Goal: Task Accomplishment & Management: Use online tool/utility

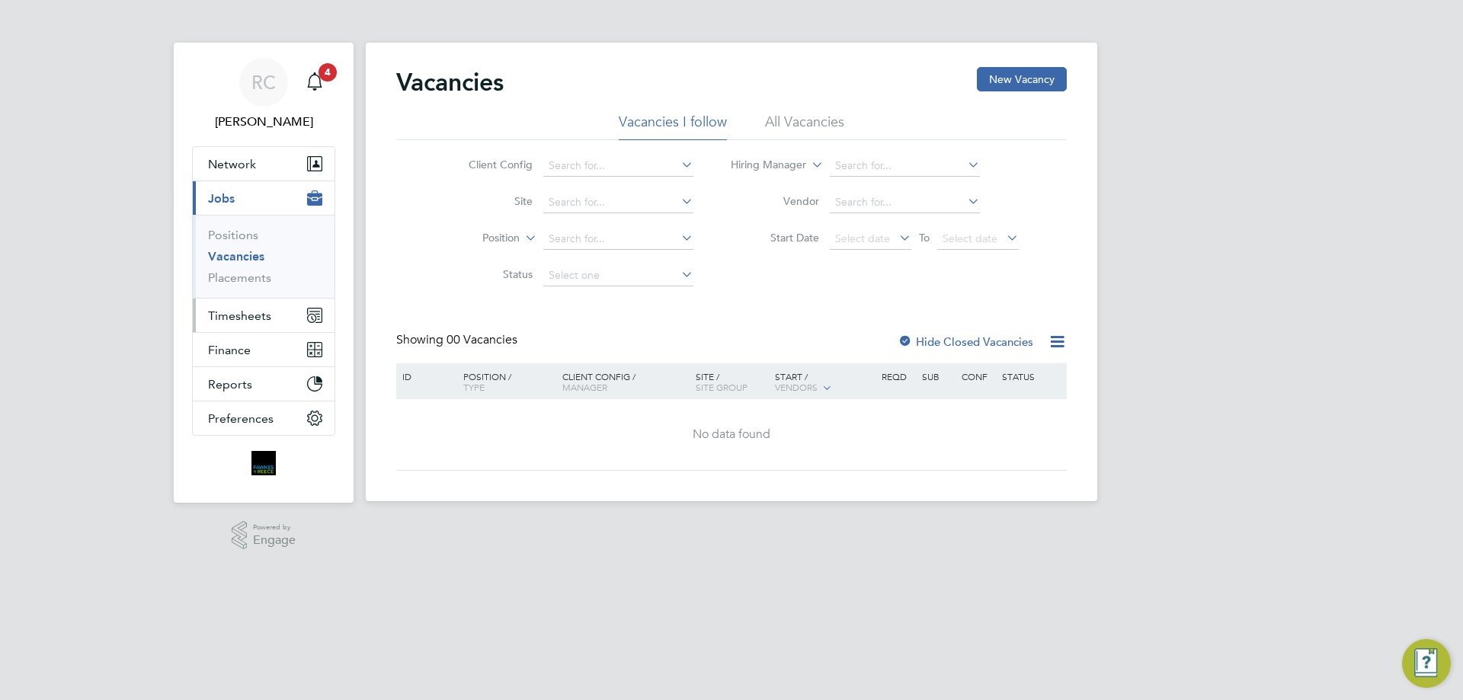
click at [247, 314] on span "Timesheets" at bounding box center [239, 316] width 63 height 14
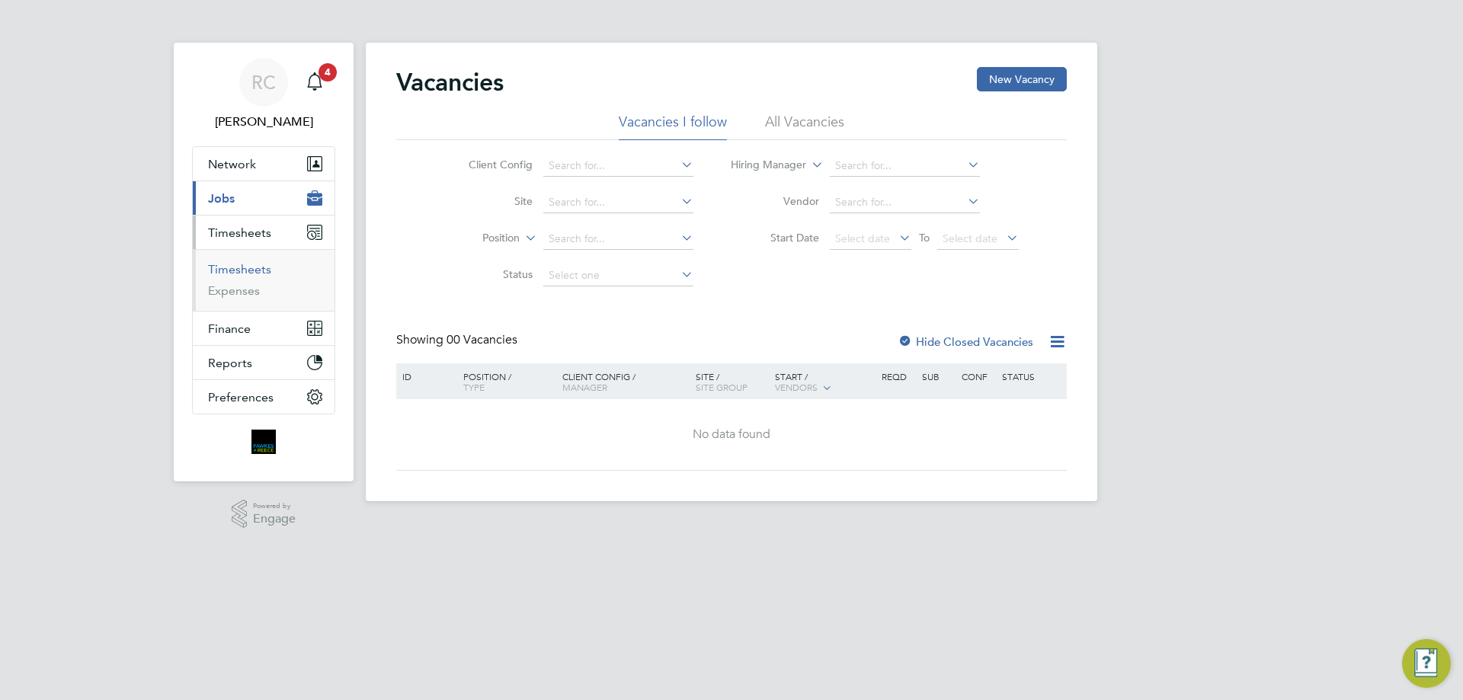
click at [246, 267] on link "Timesheets" at bounding box center [239, 269] width 63 height 14
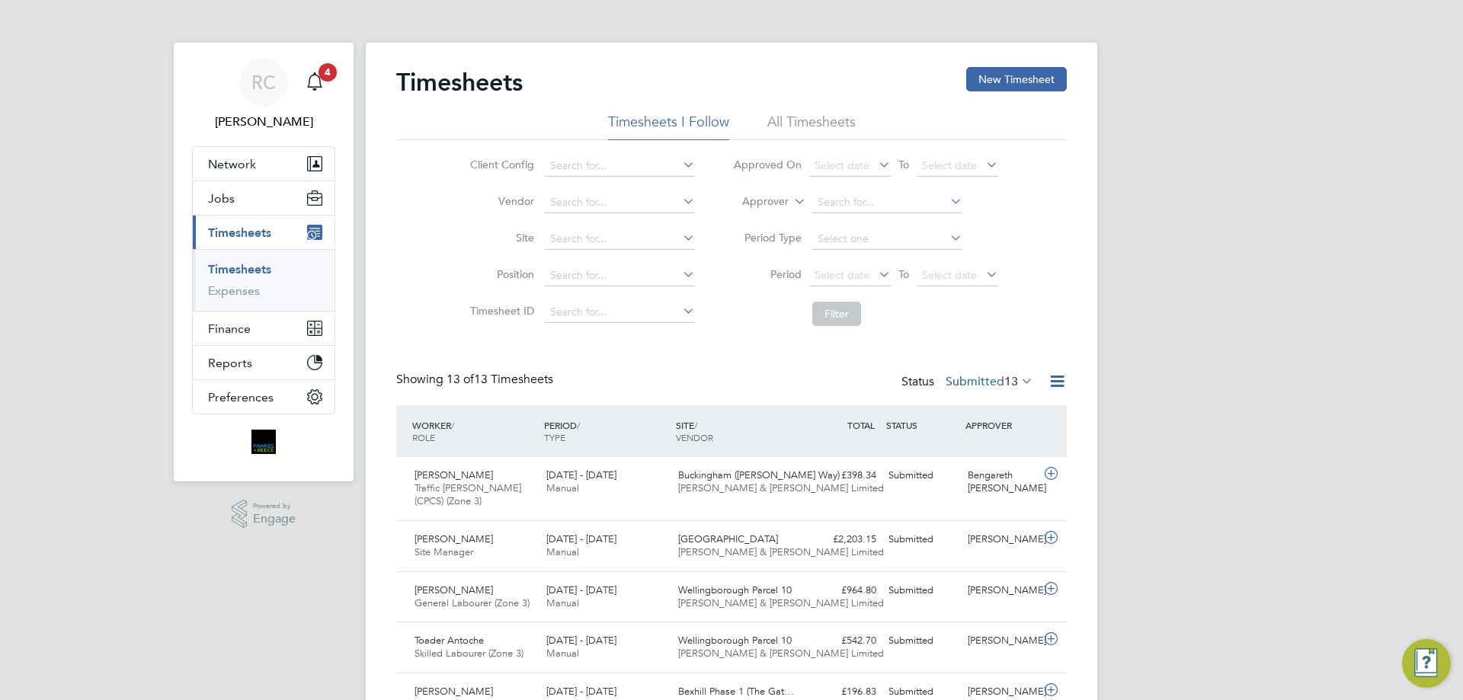
click at [816, 121] on li "All Timesheets" at bounding box center [811, 126] width 88 height 27
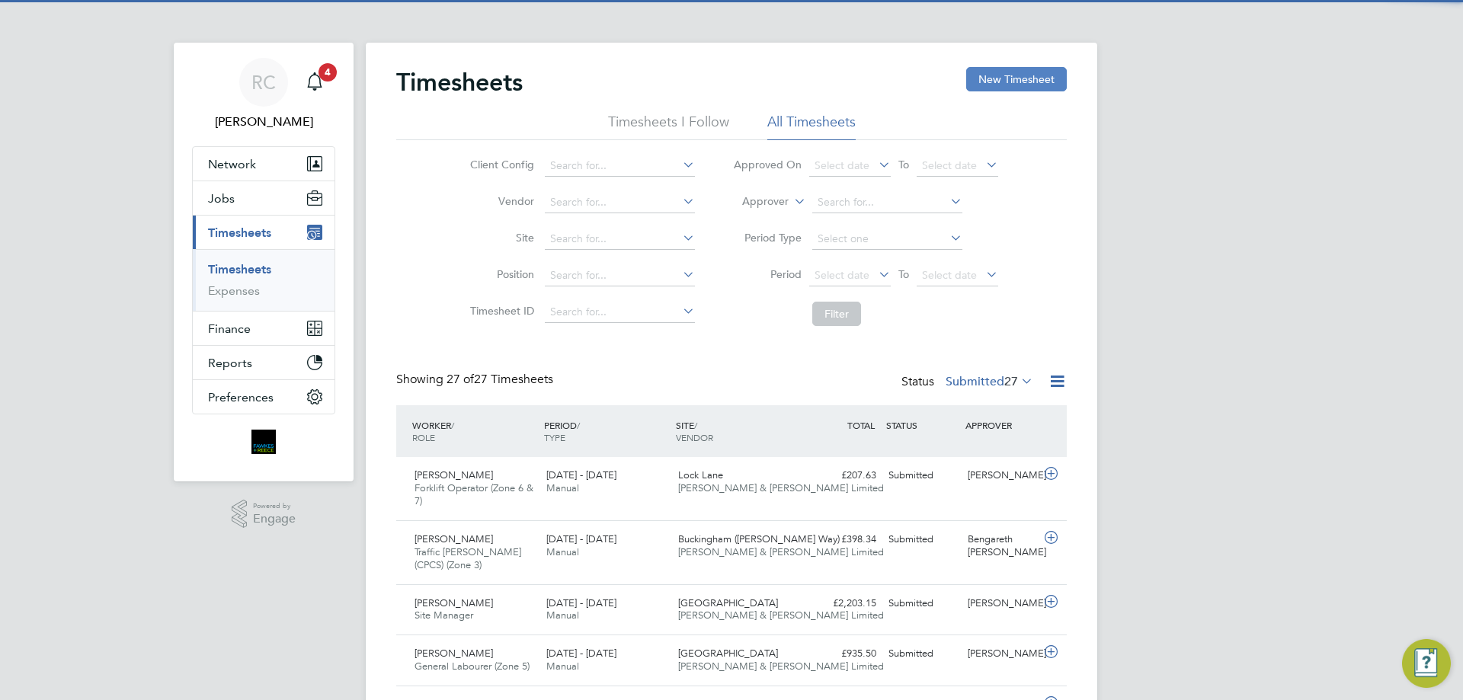
click at [1007, 72] on button "New Timesheet" at bounding box center [1016, 79] width 101 height 24
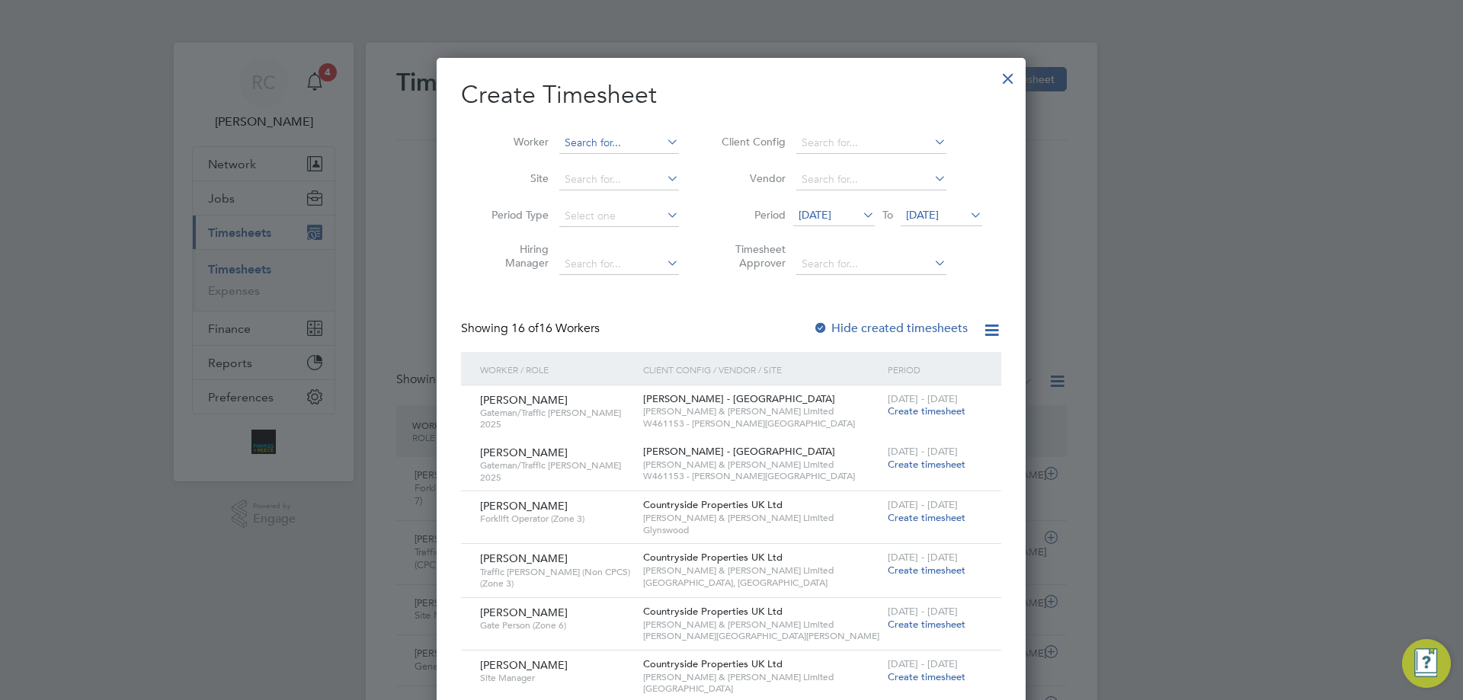
click at [592, 136] on input at bounding box center [619, 143] width 120 height 21
click at [587, 155] on li "[PERSON_NAME] a n [PERSON_NAME]" at bounding box center [627, 163] width 136 height 21
type input "[PERSON_NAME]"
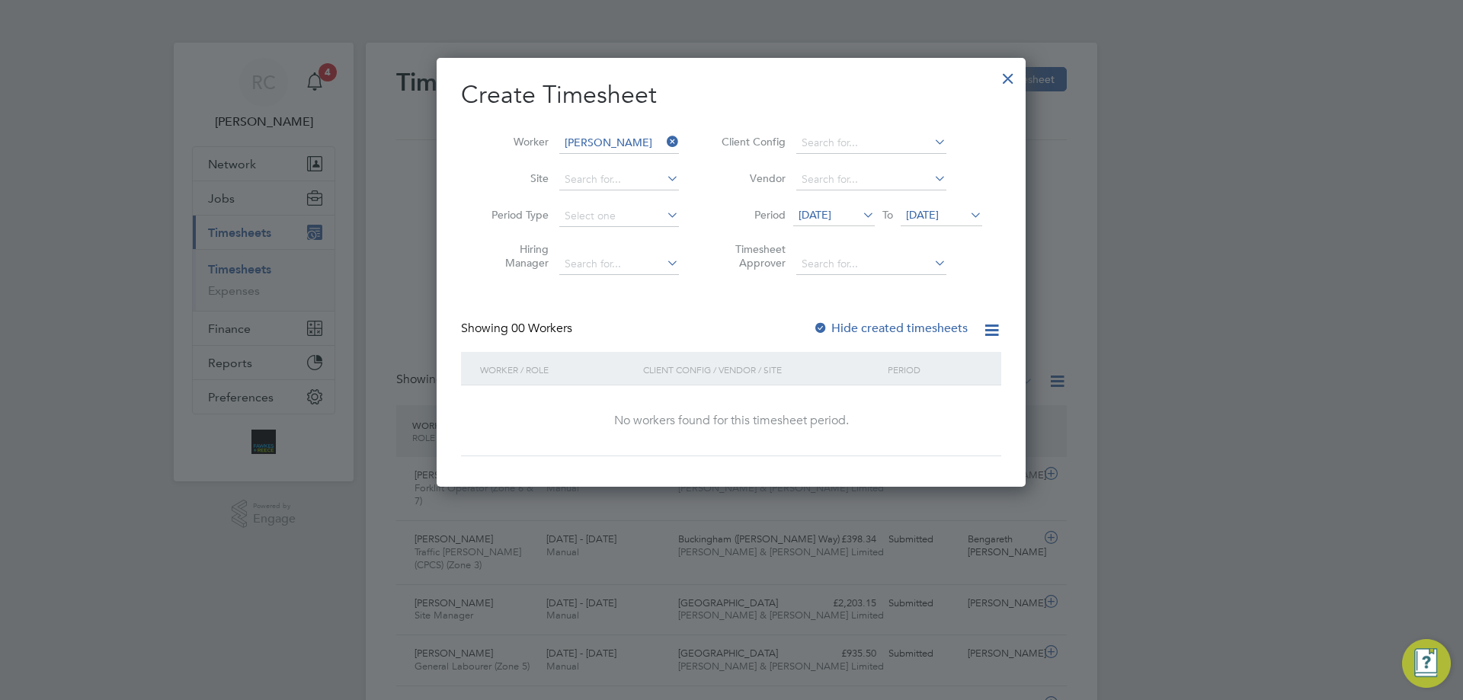
click at [959, 203] on li "Period [DATE] To [DATE]" at bounding box center [849, 216] width 303 height 37
click at [939, 216] on span "[DATE]" at bounding box center [922, 215] width 33 height 14
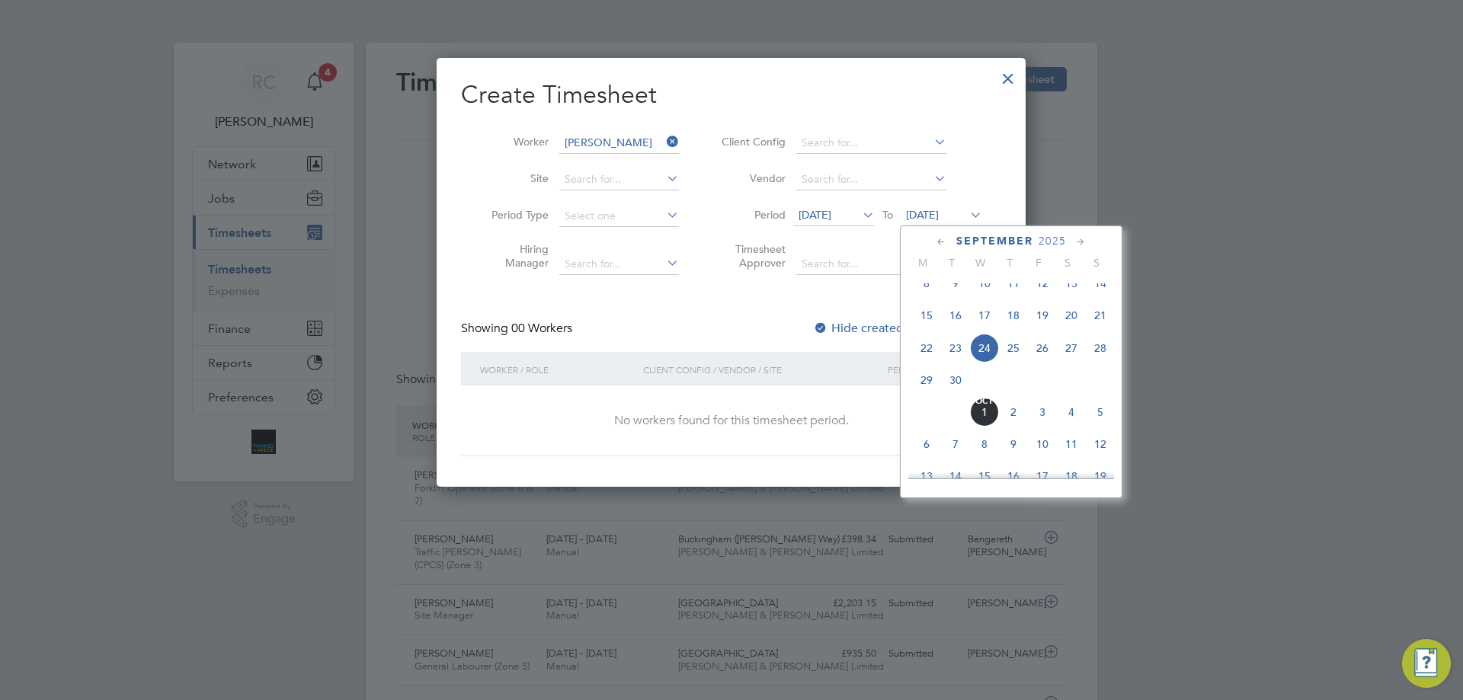
click at [1100, 354] on span "28" at bounding box center [1100, 348] width 29 height 29
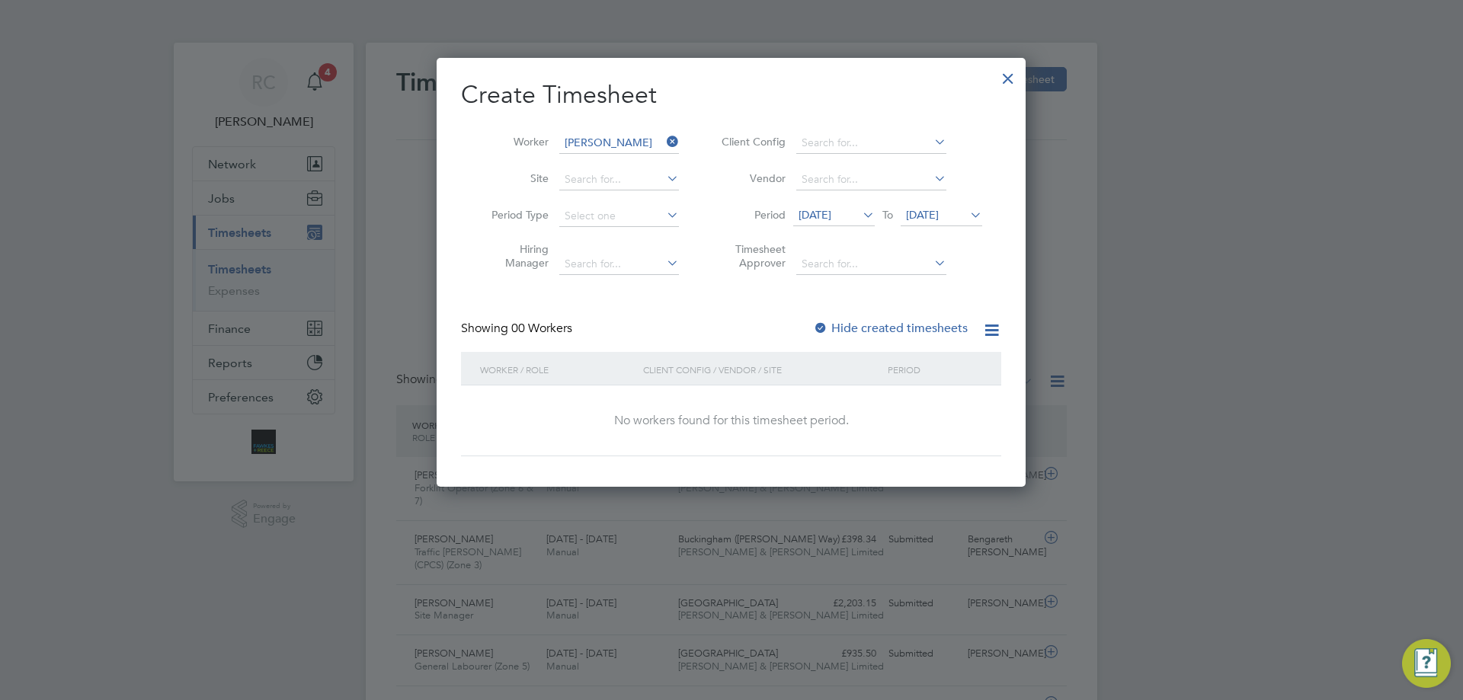
click at [818, 326] on div at bounding box center [820, 329] width 15 height 15
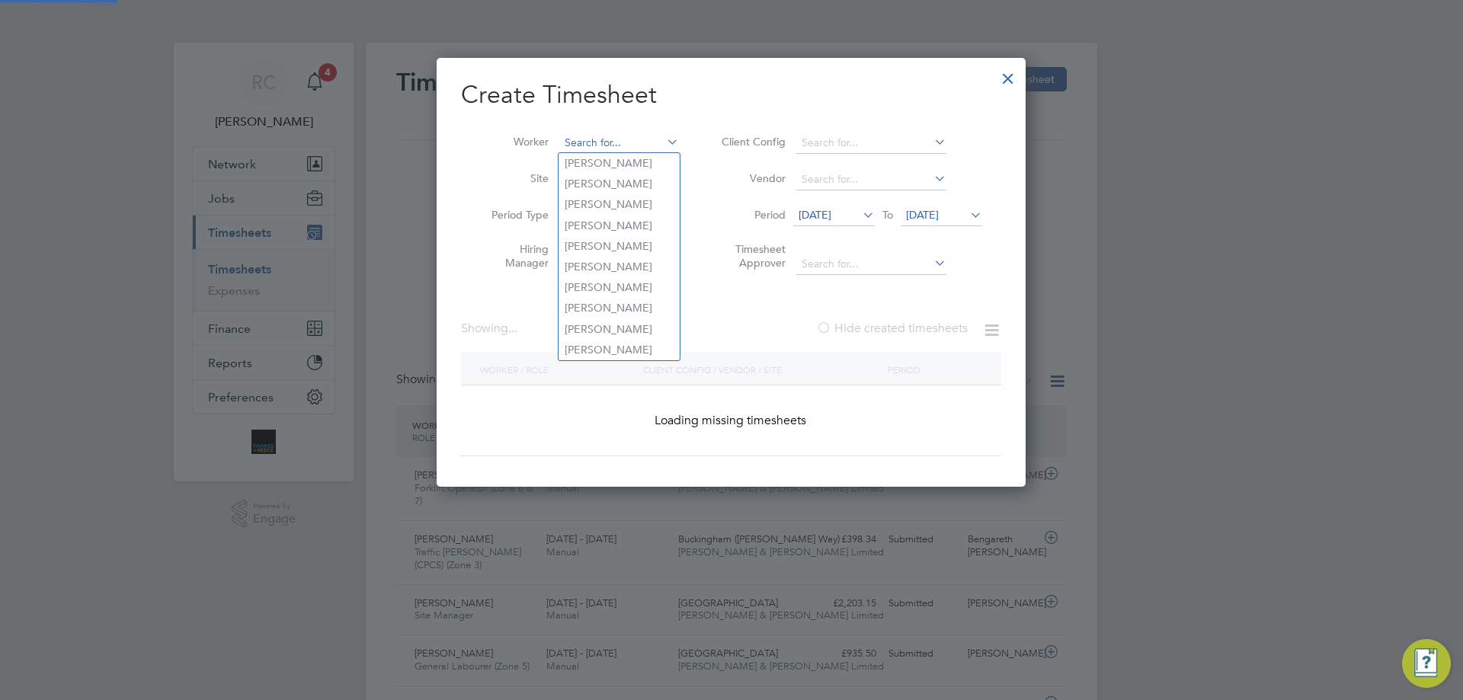
click at [628, 142] on input at bounding box center [619, 143] width 120 height 21
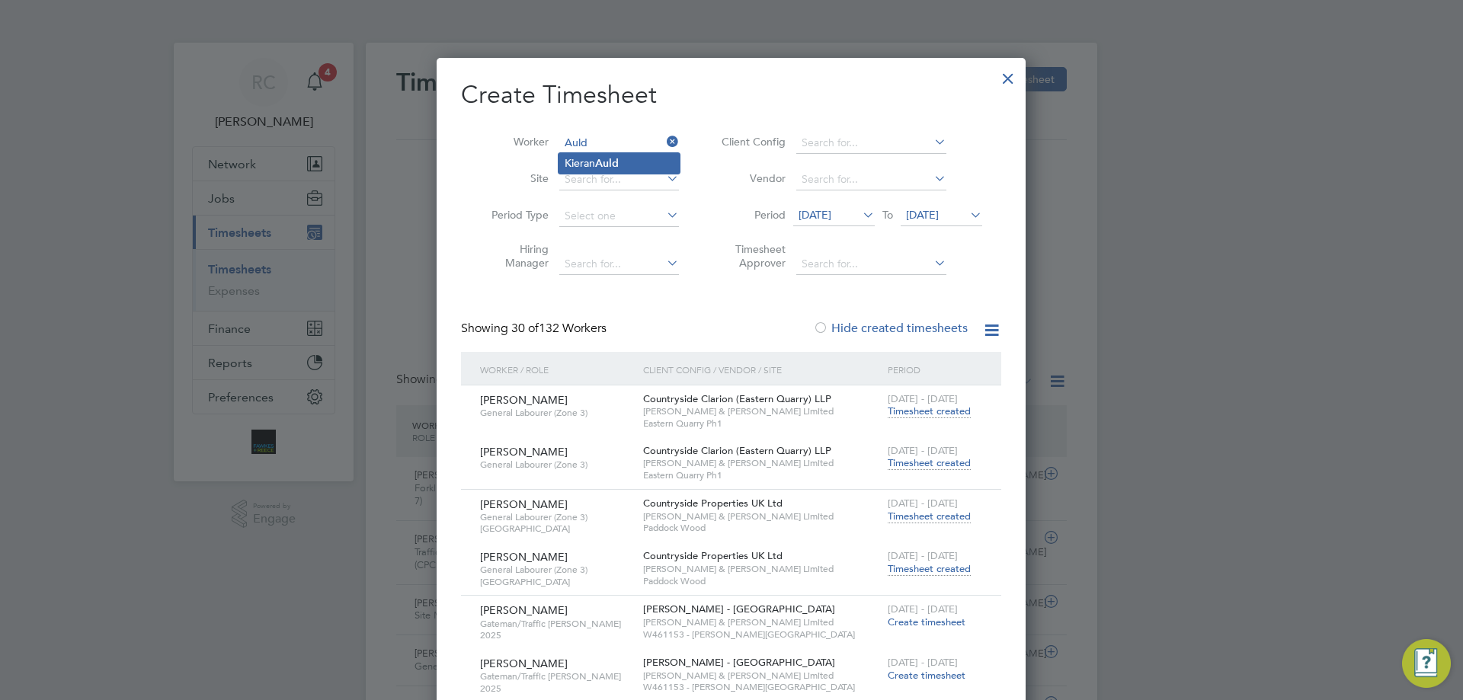
click at [617, 157] on b "Auld" at bounding box center [607, 163] width 24 height 13
type input "[PERSON_NAME]"
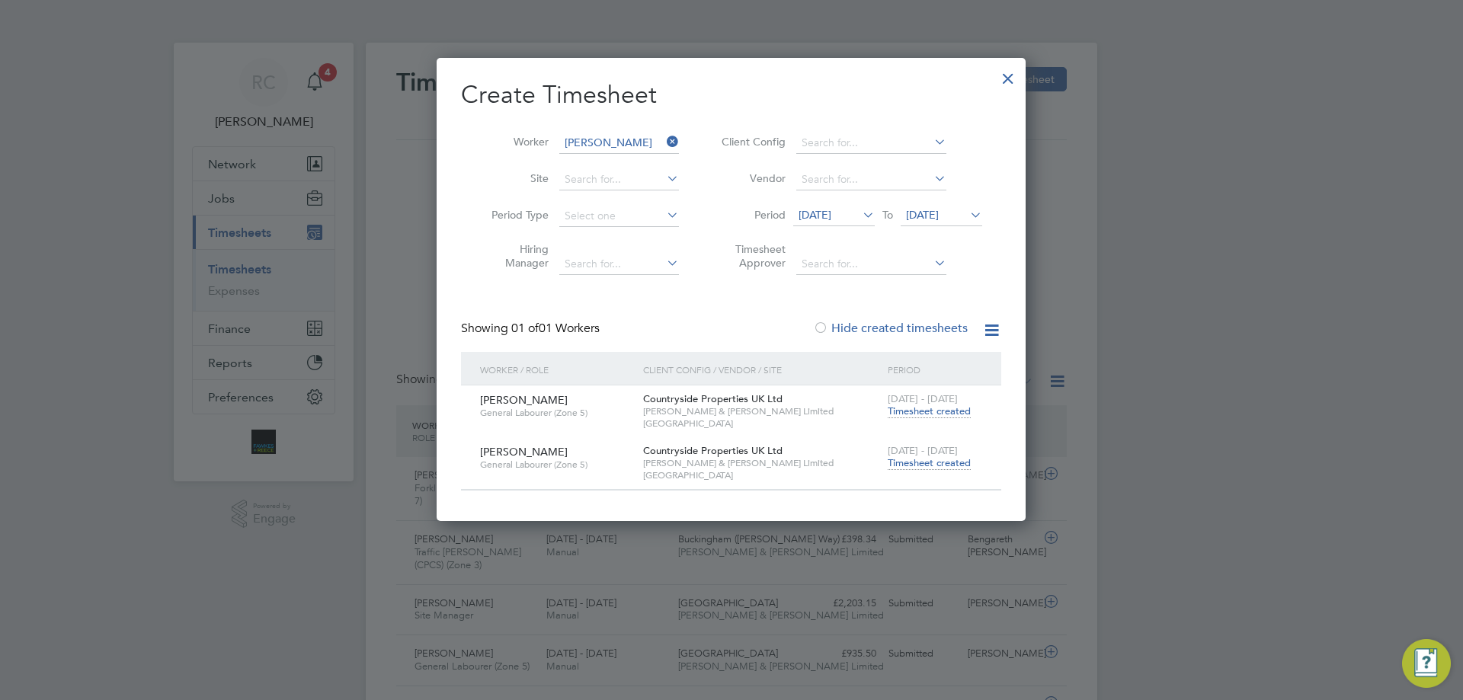
click at [929, 462] on span "Timesheet created" at bounding box center [929, 463] width 83 height 14
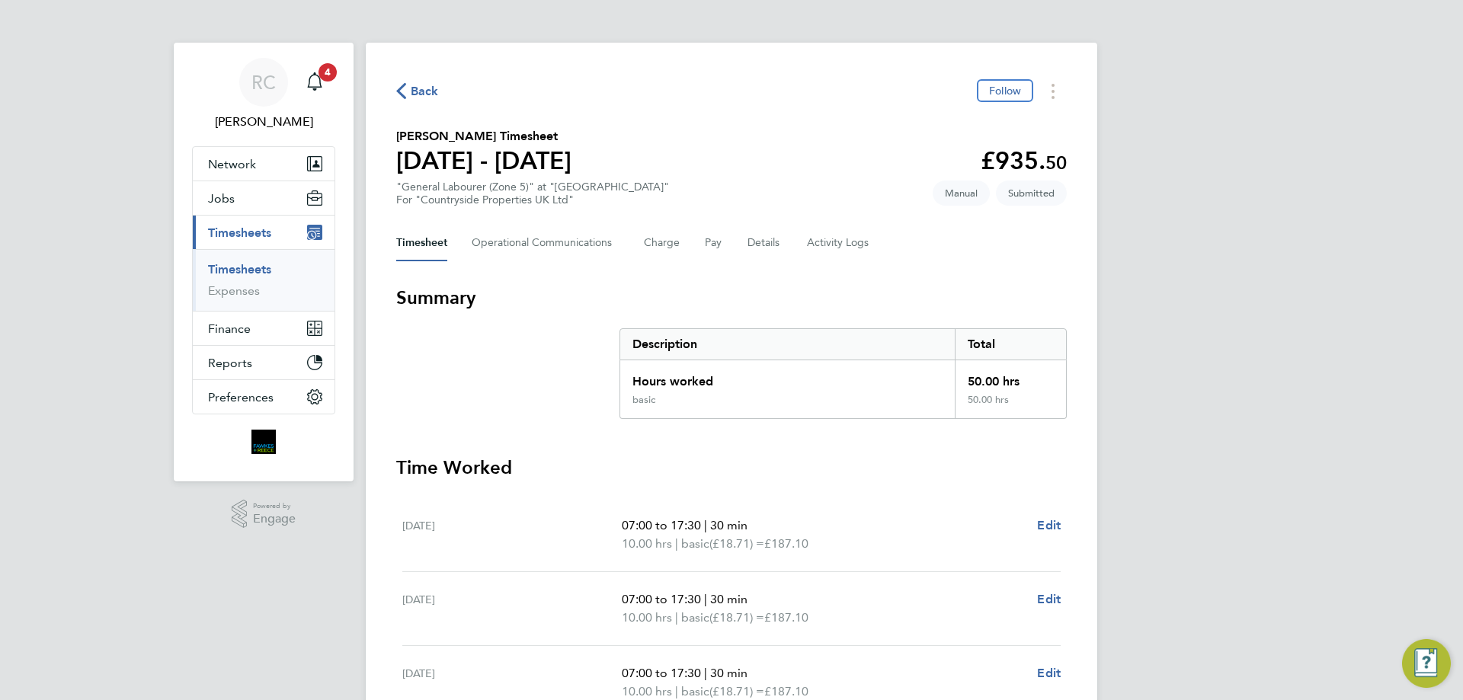
click at [269, 267] on link "Timesheets" at bounding box center [239, 269] width 63 height 14
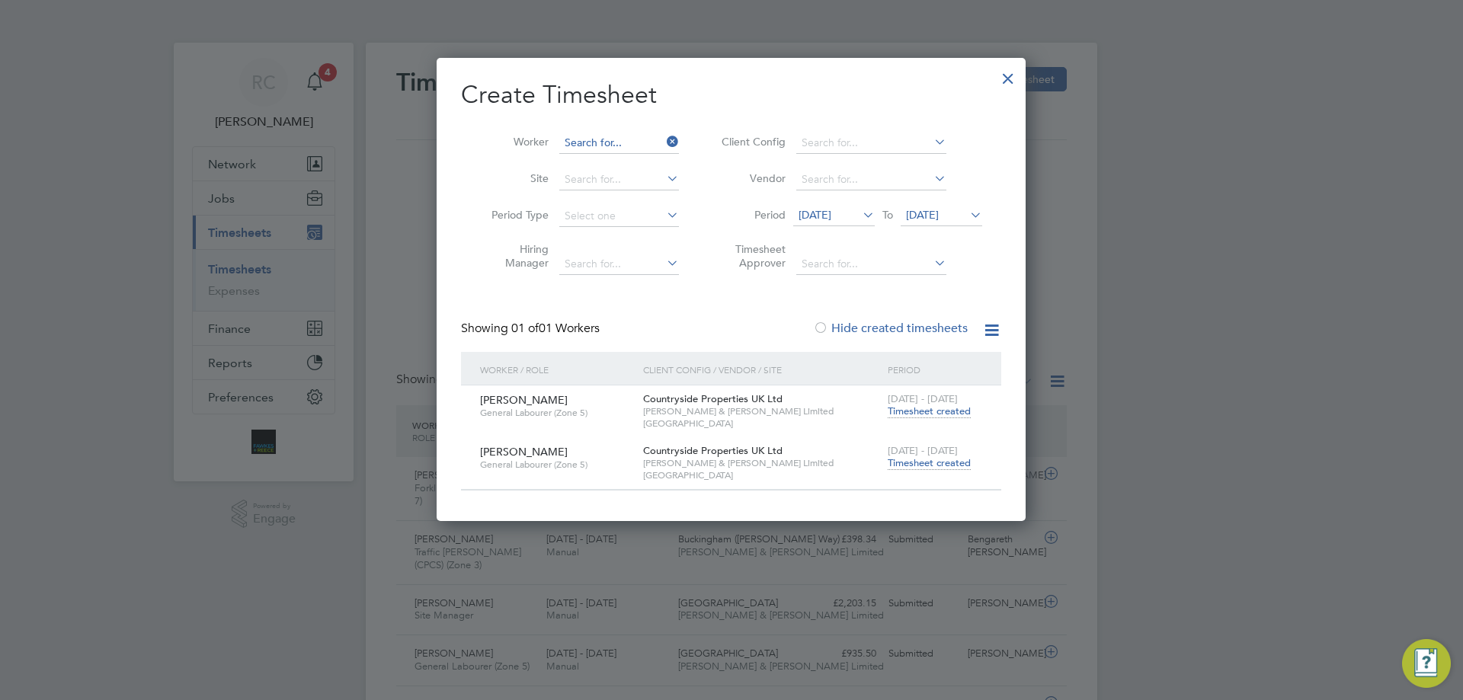
click at [607, 144] on input at bounding box center [619, 143] width 120 height 21
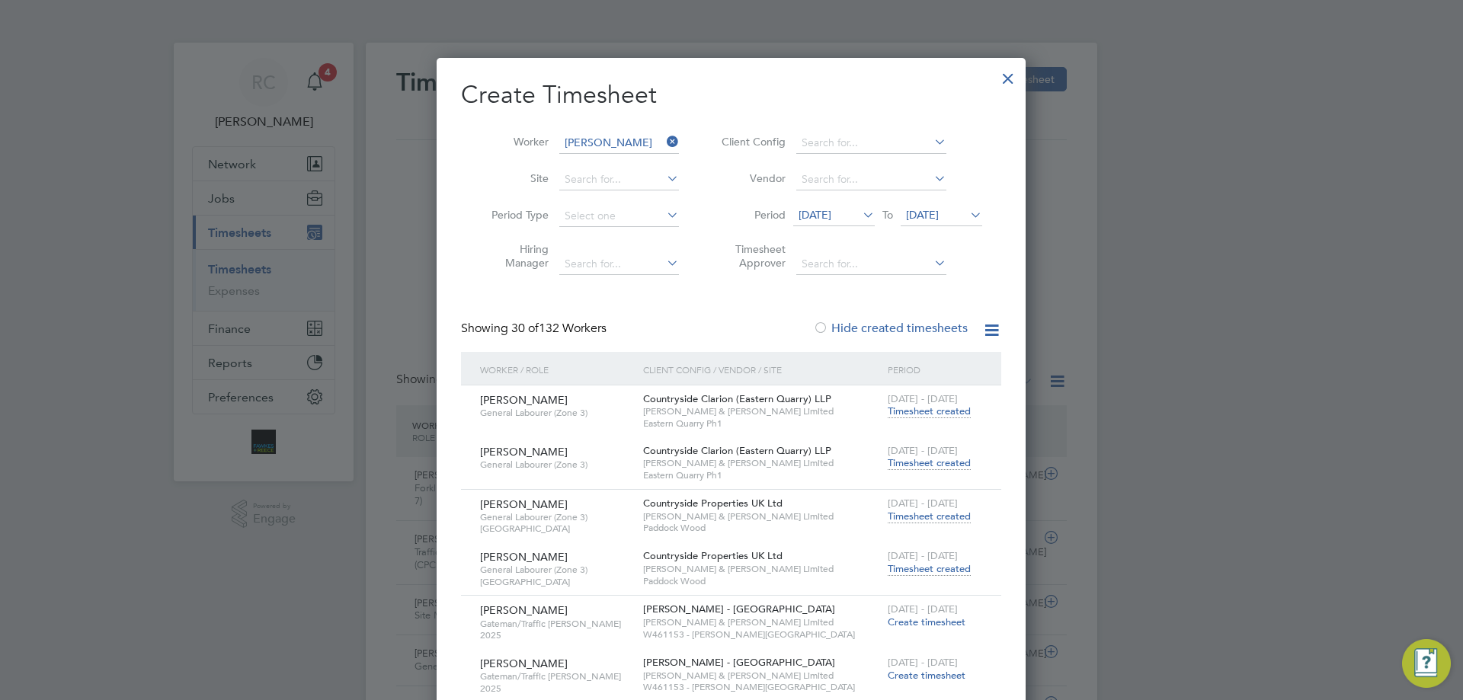
click at [652, 242] on b "[PERSON_NAME]" at bounding box center [696, 246] width 88 height 13
type input "[PERSON_NAME]"
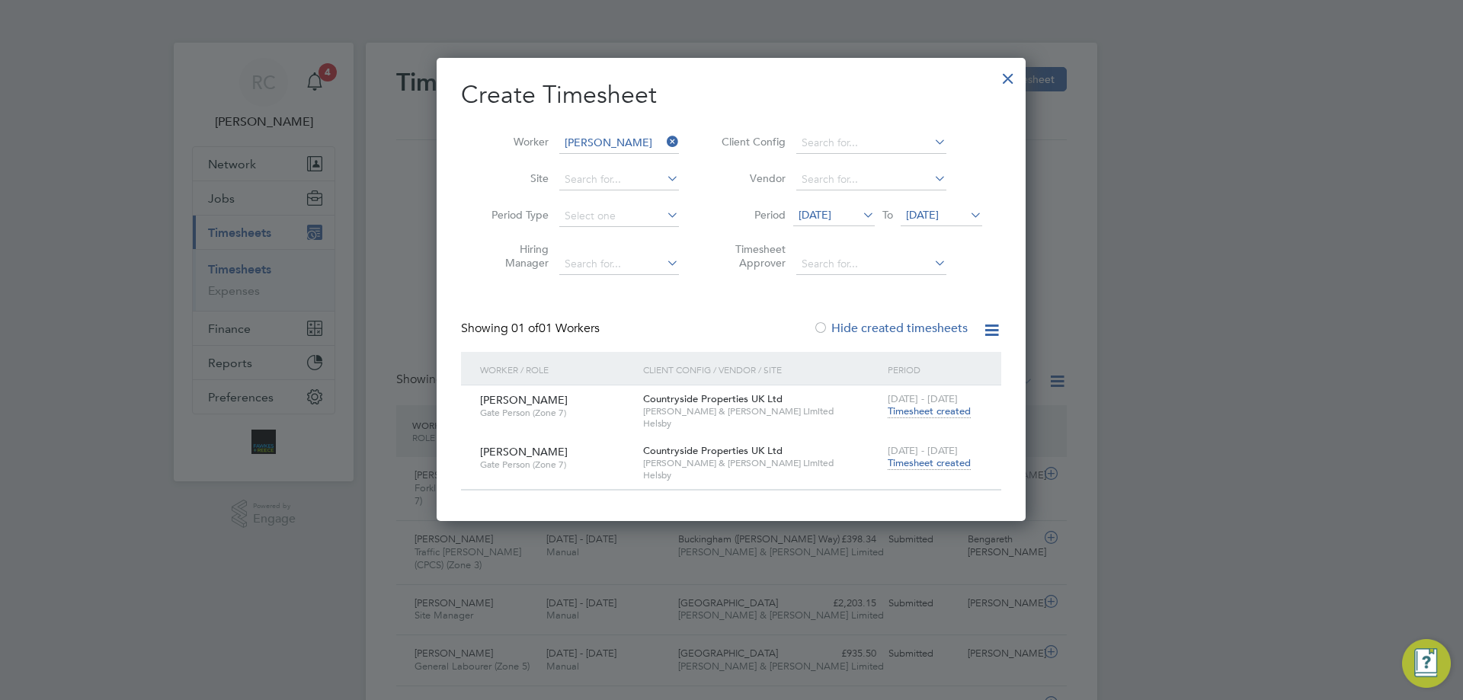
click at [940, 467] on span "Timesheet created" at bounding box center [929, 463] width 83 height 14
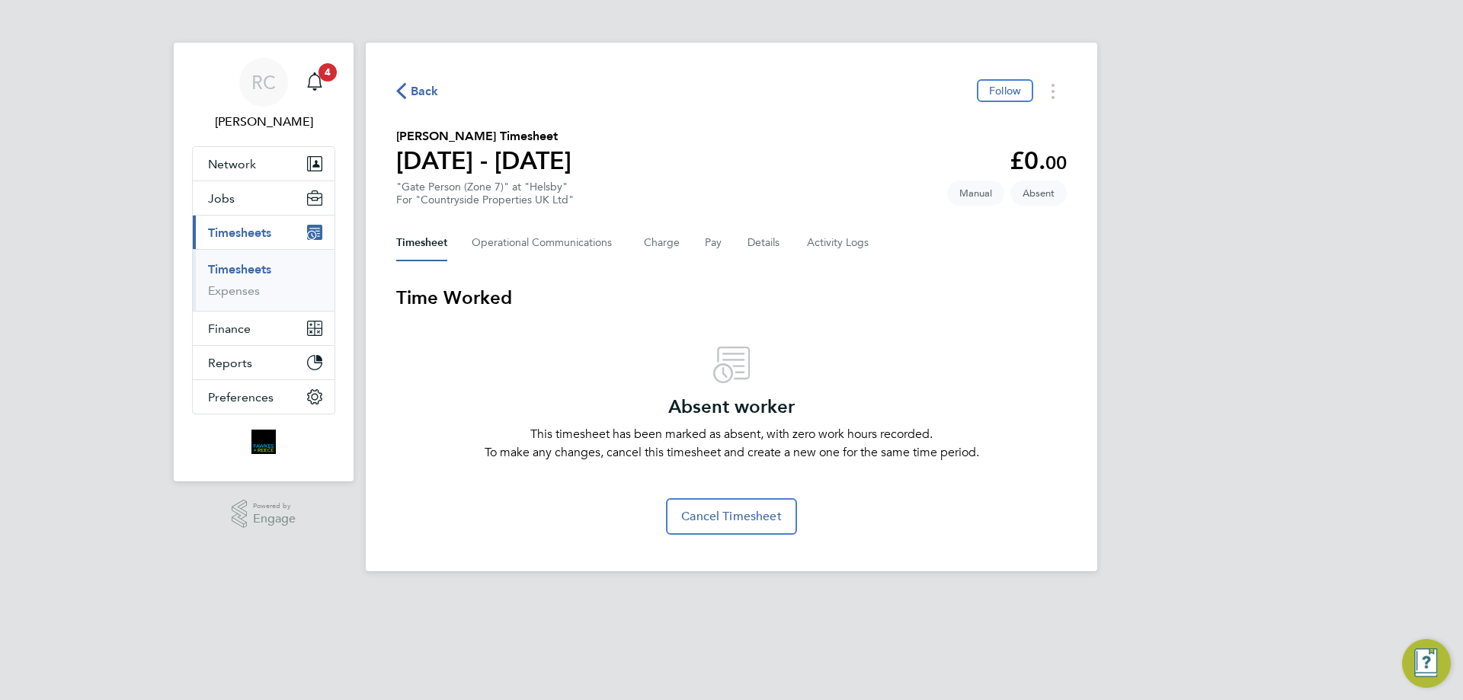
click at [240, 274] on link "Timesheets" at bounding box center [239, 269] width 63 height 14
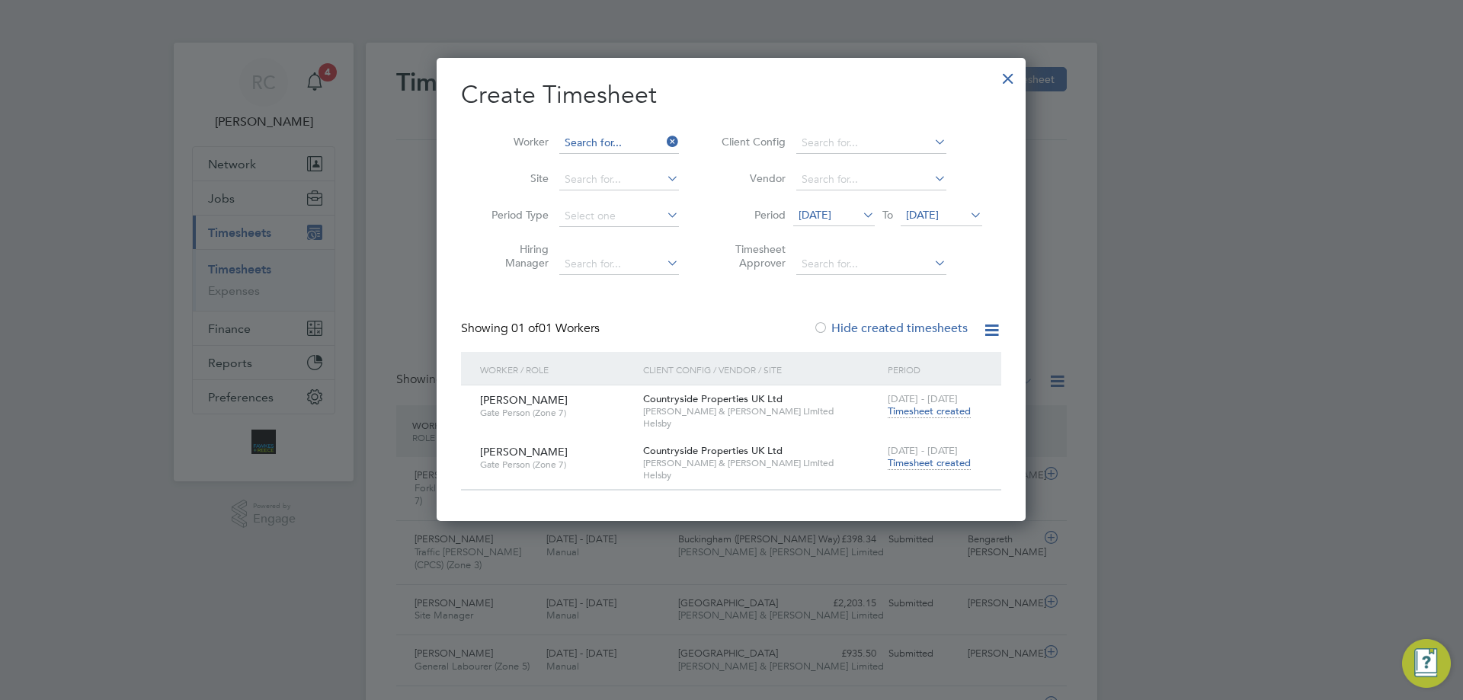
click at [587, 137] on input at bounding box center [619, 143] width 120 height 21
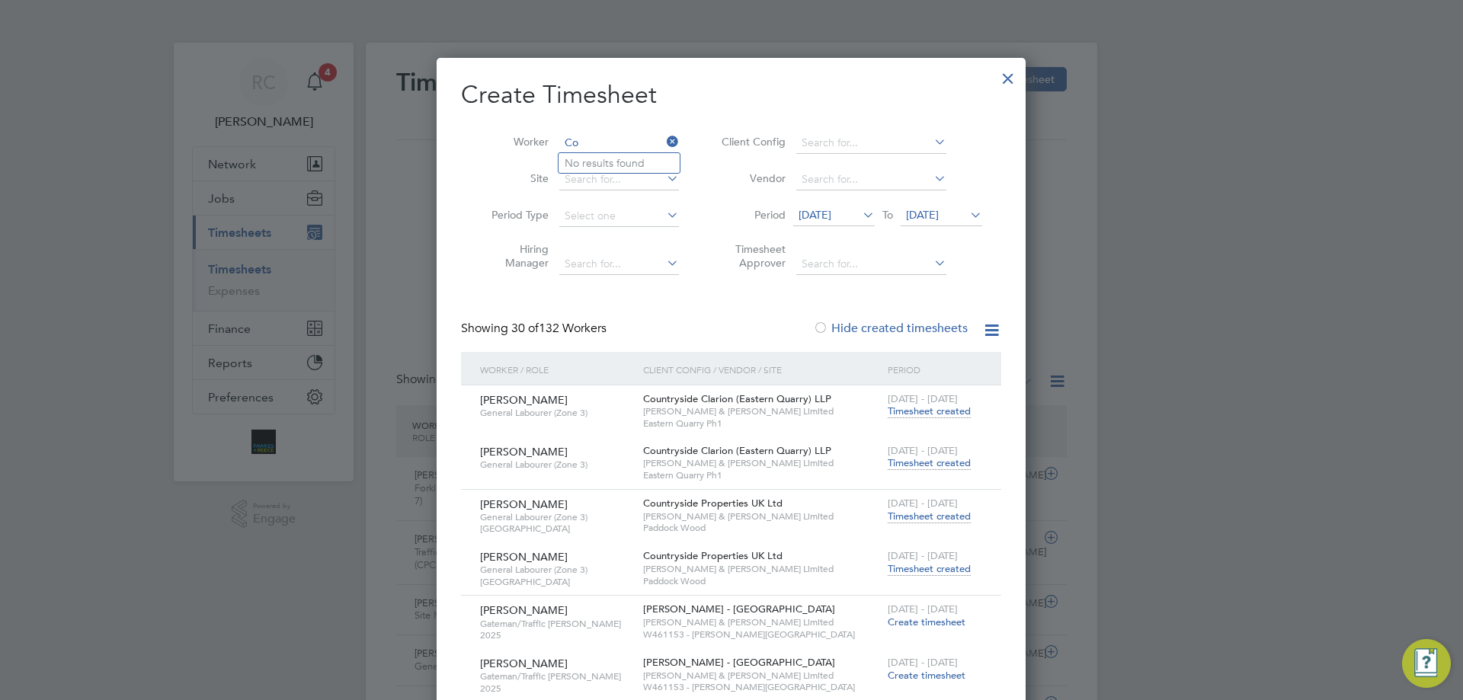
type input "C"
click at [652, 165] on b "Munk" at bounding box center [666, 163] width 28 height 13
type input "[PERSON_NAME]"
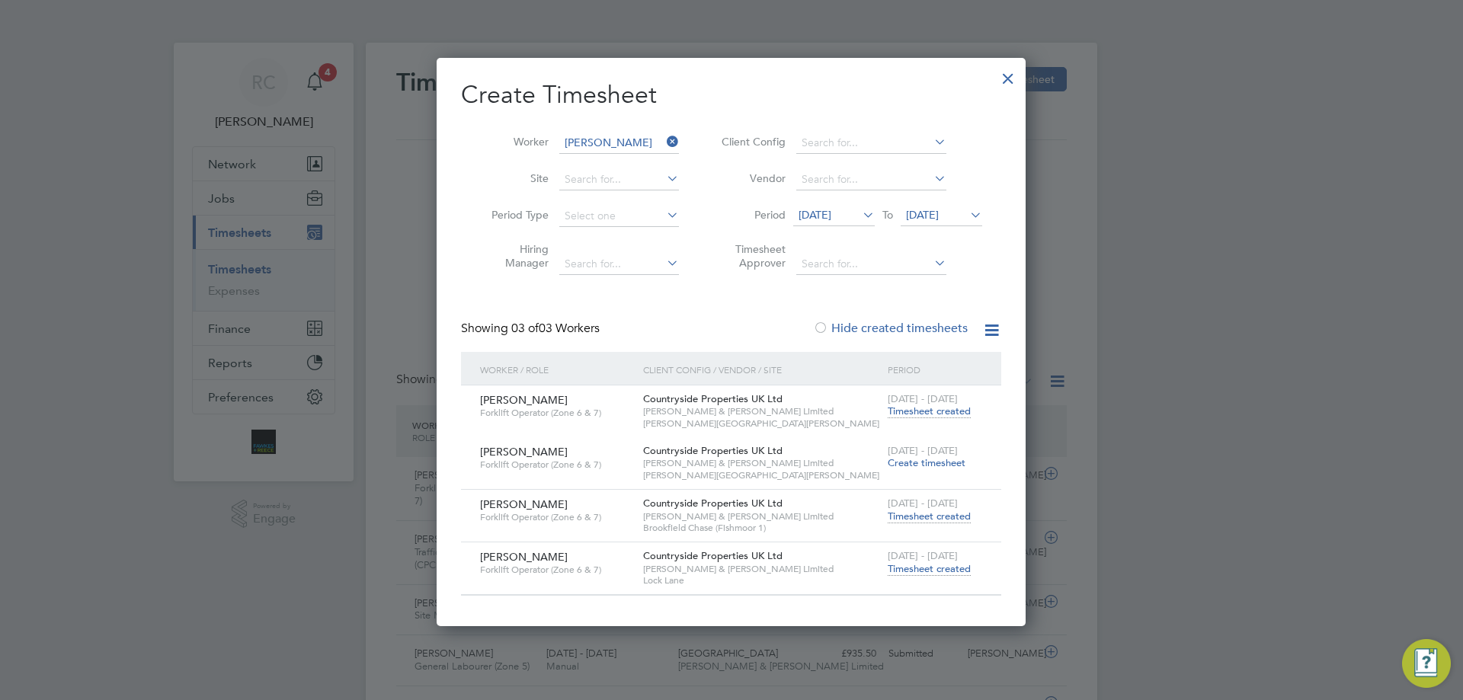
click at [939, 568] on span "Timesheet created" at bounding box center [929, 569] width 83 height 14
click at [941, 518] on span "Timesheet created" at bounding box center [929, 517] width 83 height 14
